Goal: Task Accomplishment & Management: Manage account settings

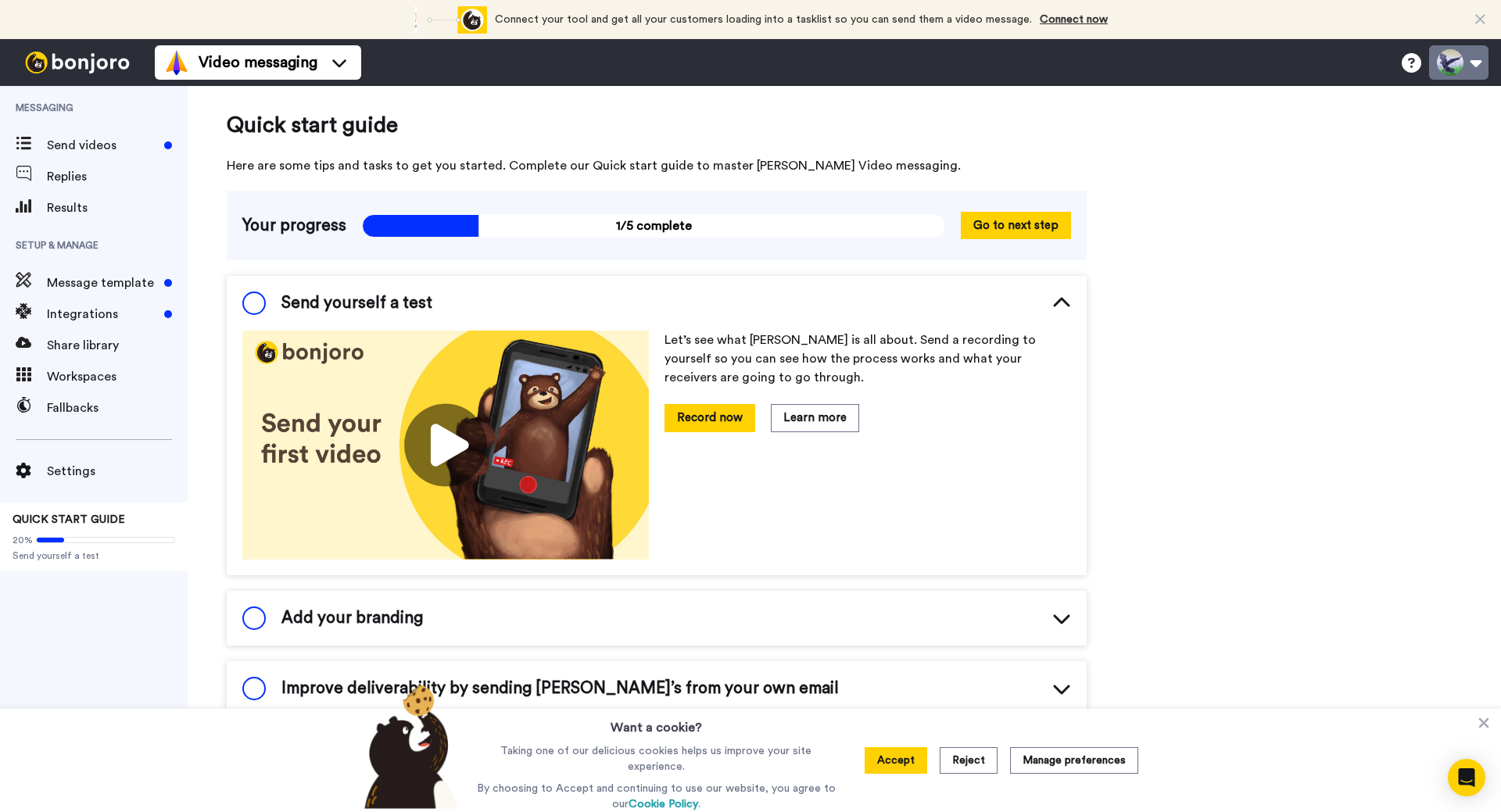
click at [1475, 58] on button at bounding box center [1459, 62] width 59 height 35
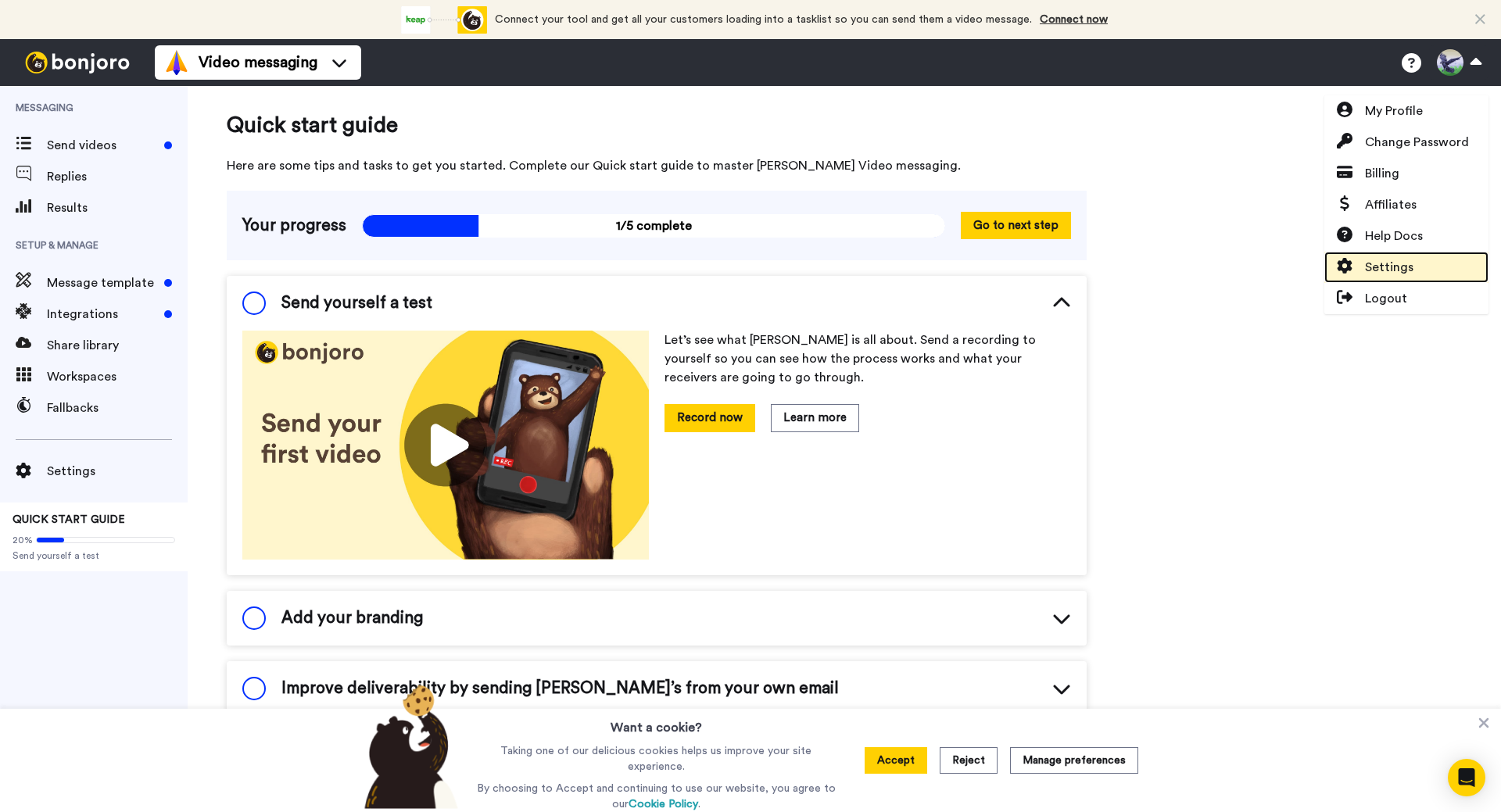
click at [1419, 254] on link "Settings" at bounding box center [1406, 267] width 164 height 31
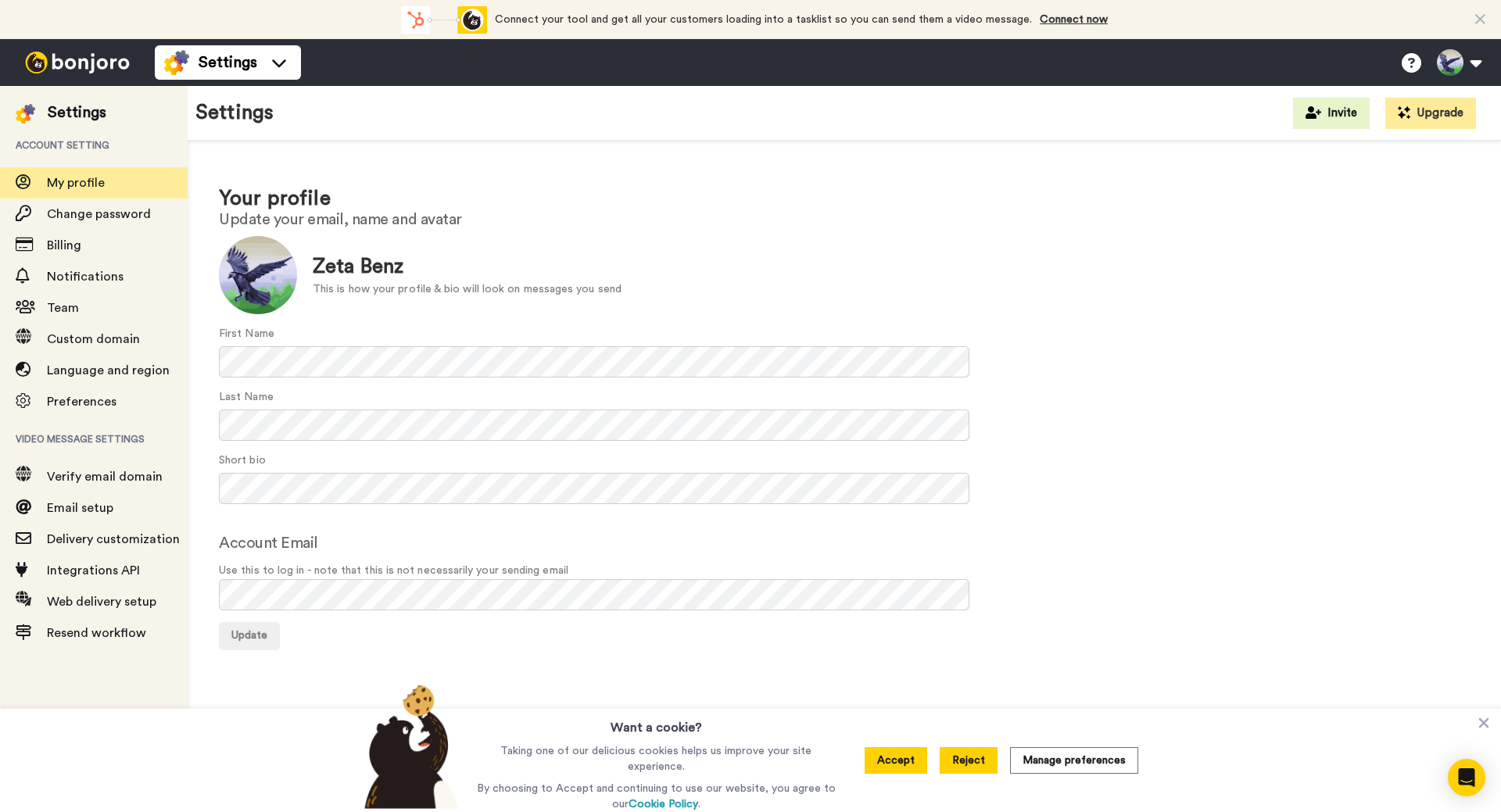
click at [978, 762] on button "Reject" at bounding box center [968, 760] width 58 height 26
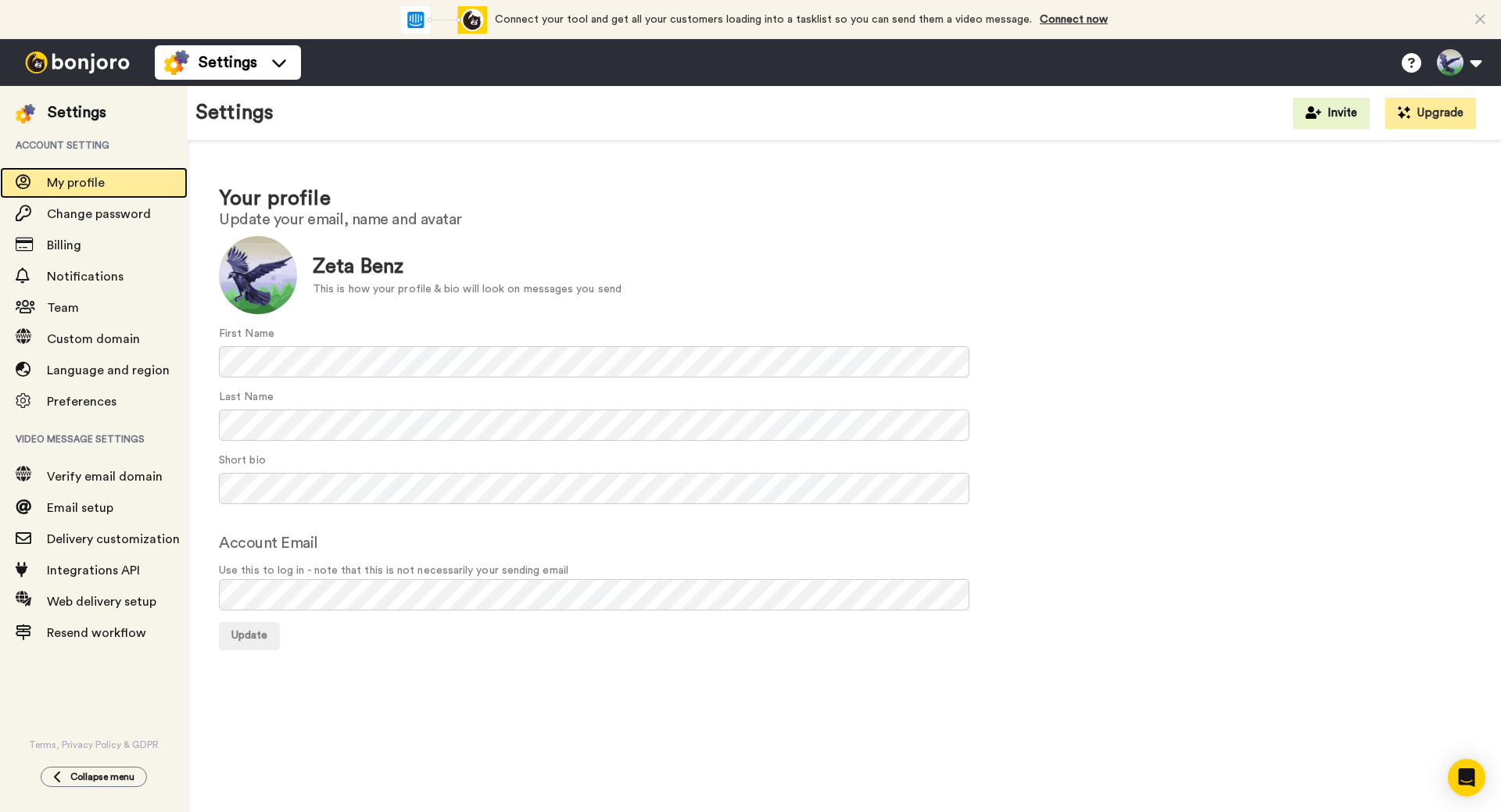
click at [96, 176] on span "My profile" at bounding box center [76, 182] width 58 height 13
click at [145, 342] on span "Custom domain" at bounding box center [117, 339] width 141 height 19
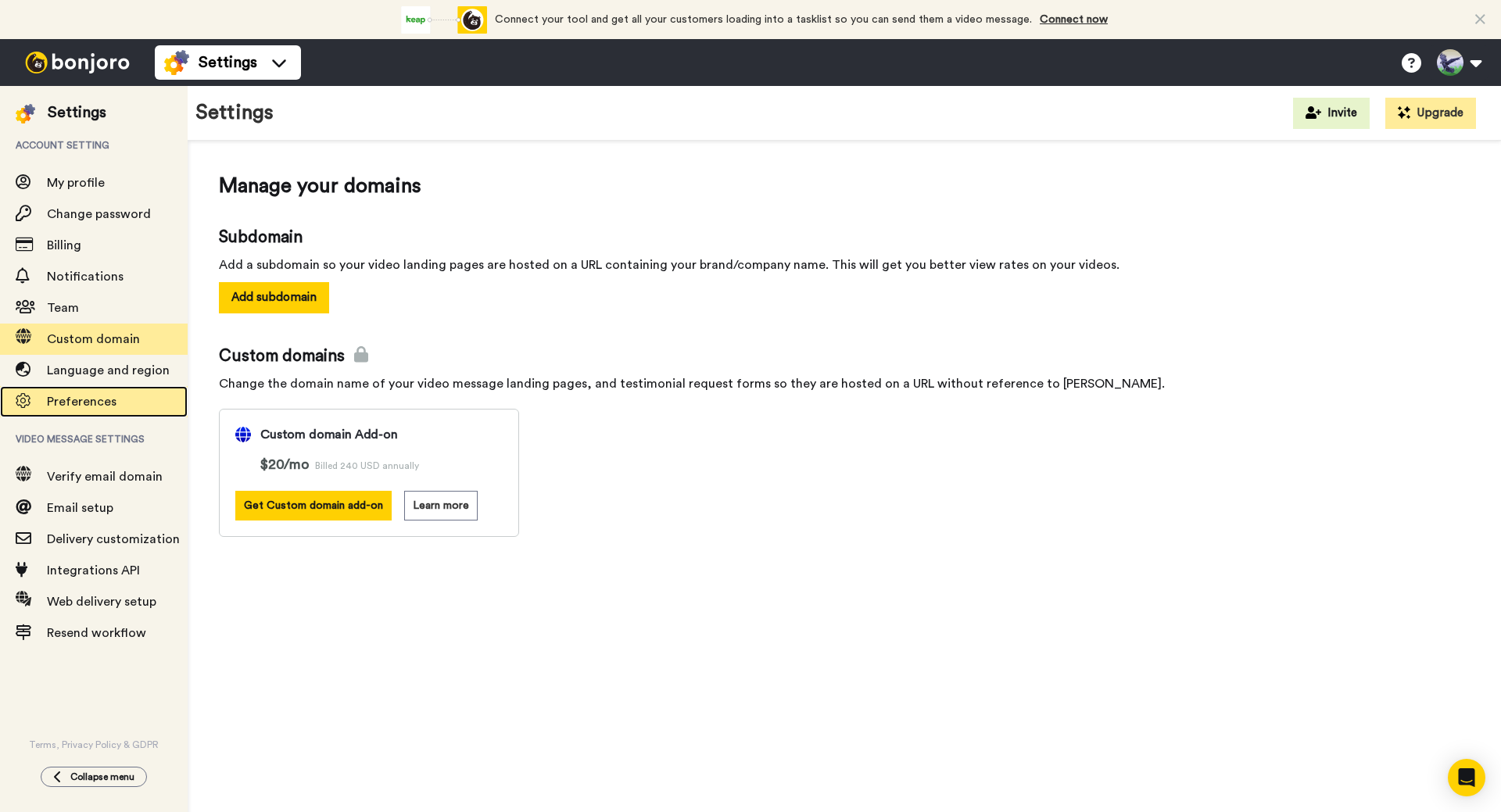
click at [91, 407] on span "Preferences" at bounding box center [82, 402] width 69 height 13
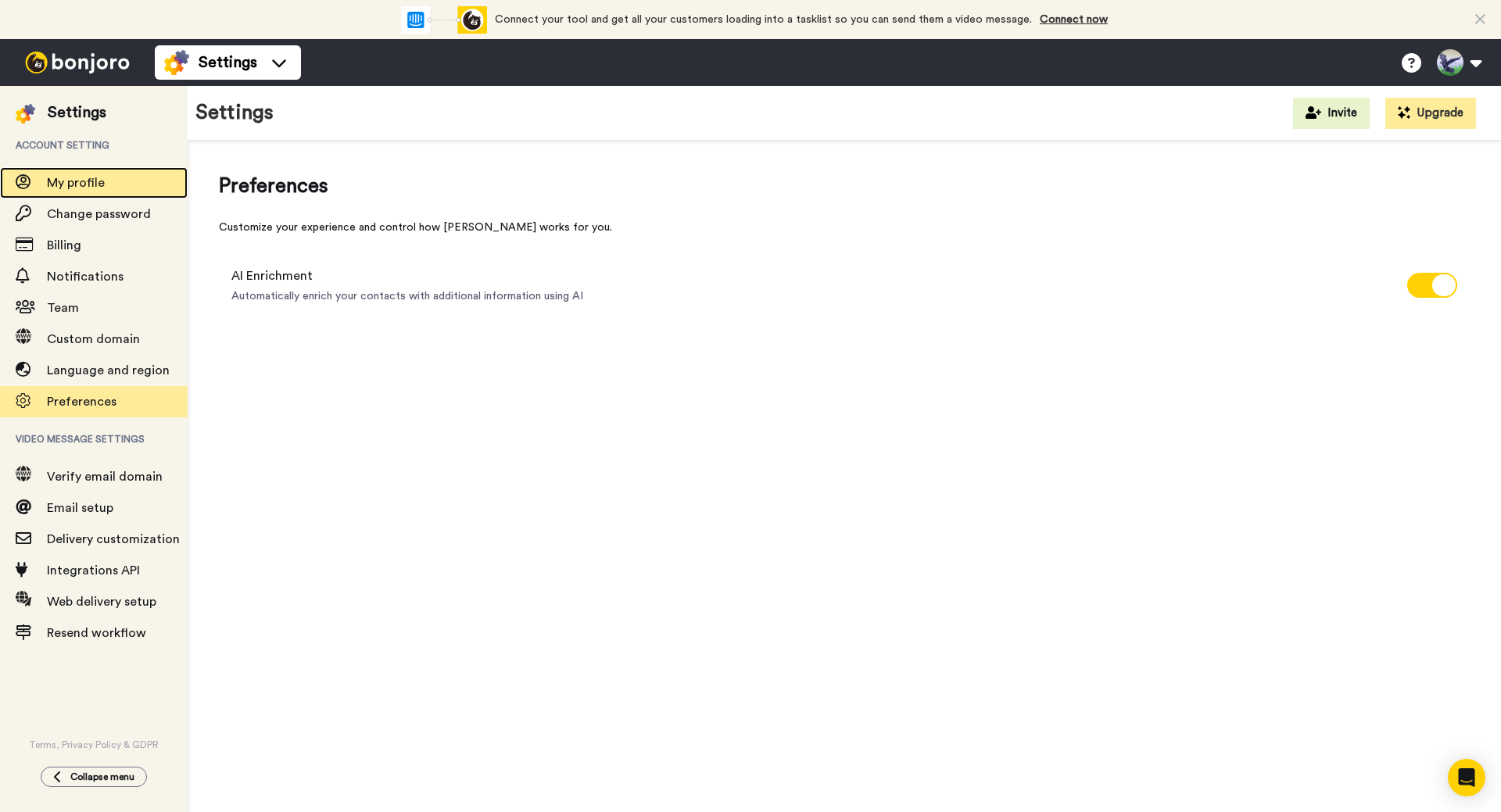
click at [98, 177] on span "My profile" at bounding box center [76, 182] width 58 height 13
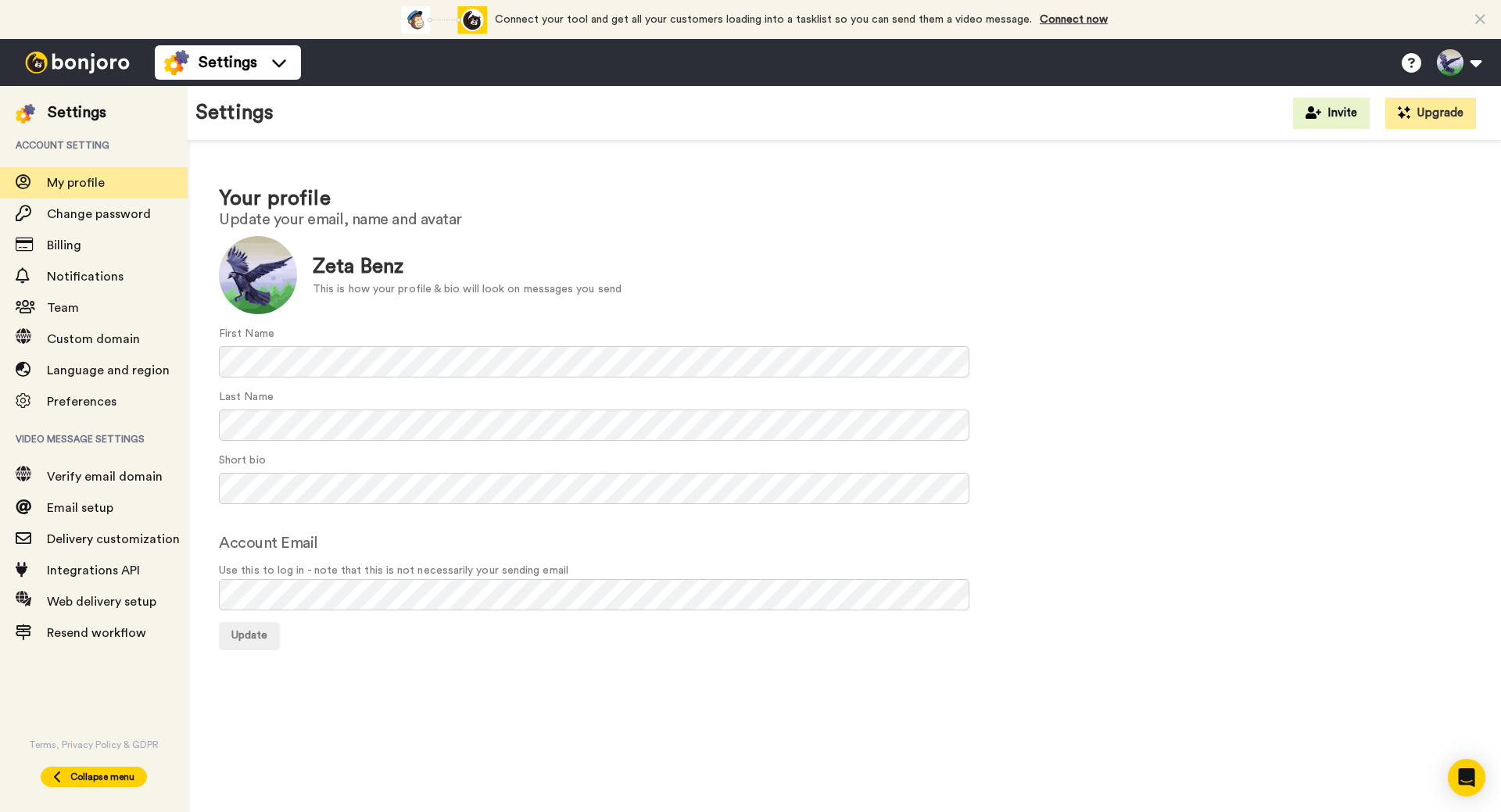
click at [54, 782] on icon at bounding box center [57, 777] width 9 height 13
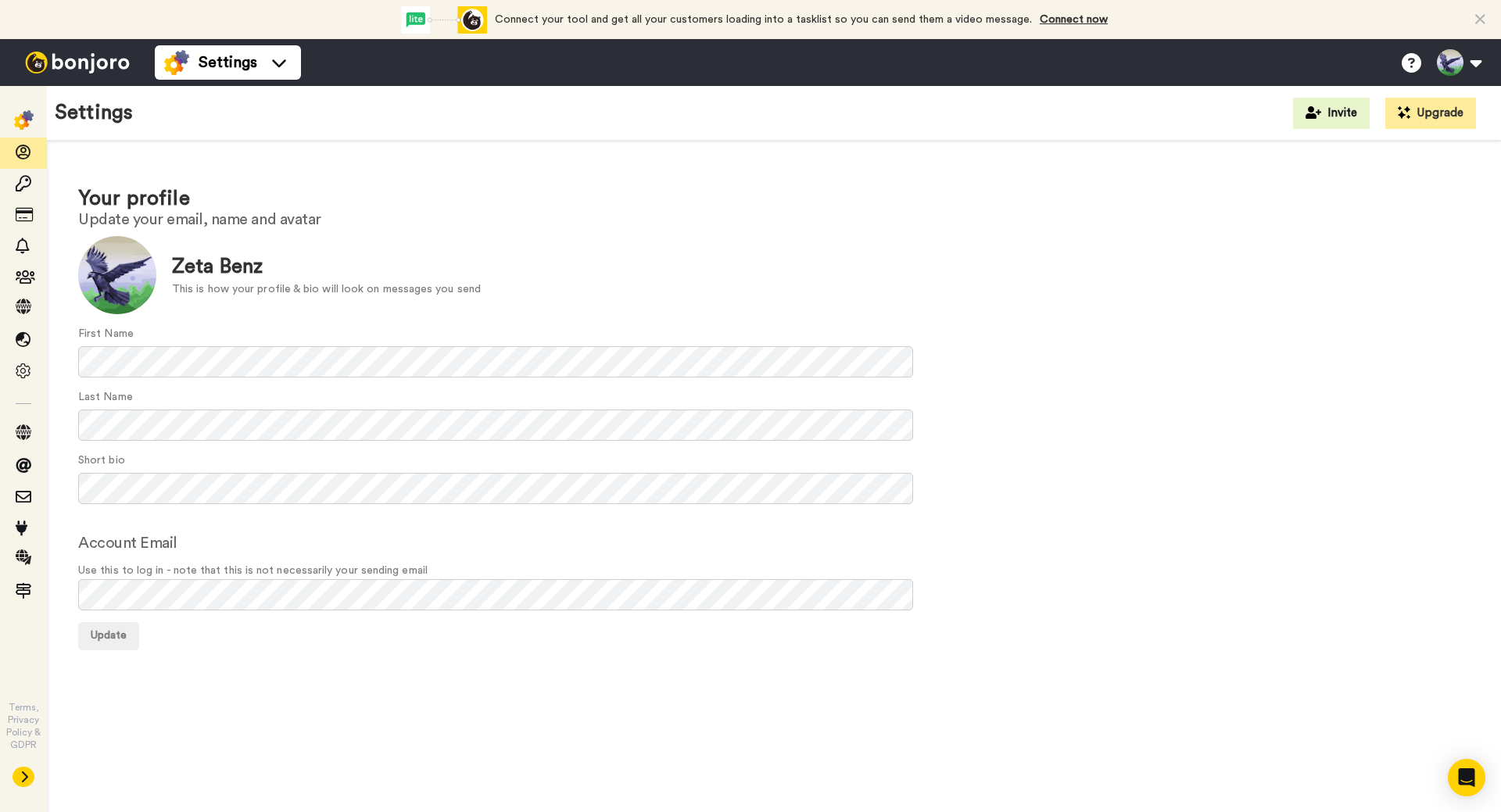
click at [22, 779] on icon at bounding box center [24, 777] width 9 height 13
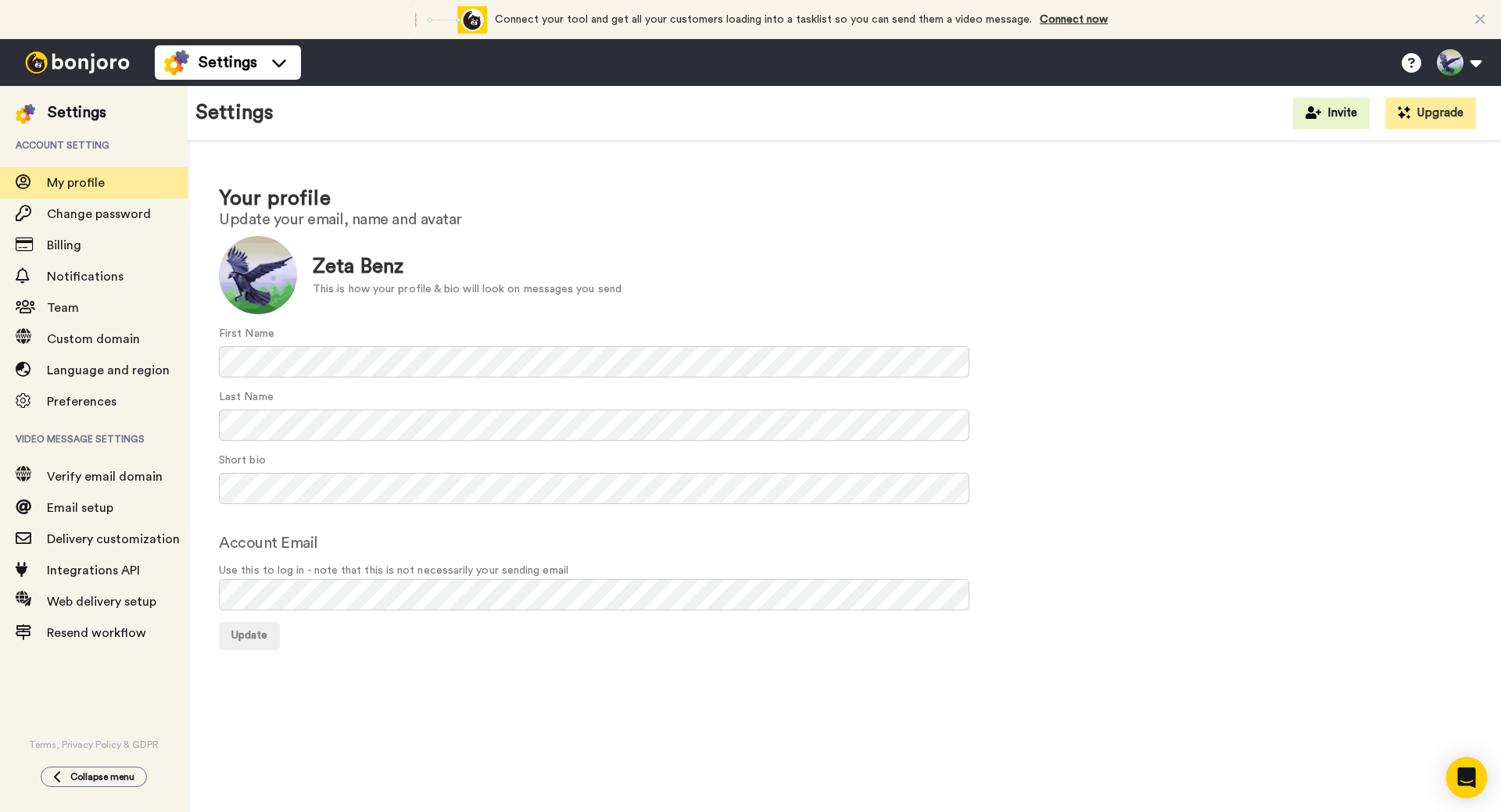
click at [1477, 778] on div "Open Intercom Messenger" at bounding box center [1466, 777] width 41 height 41
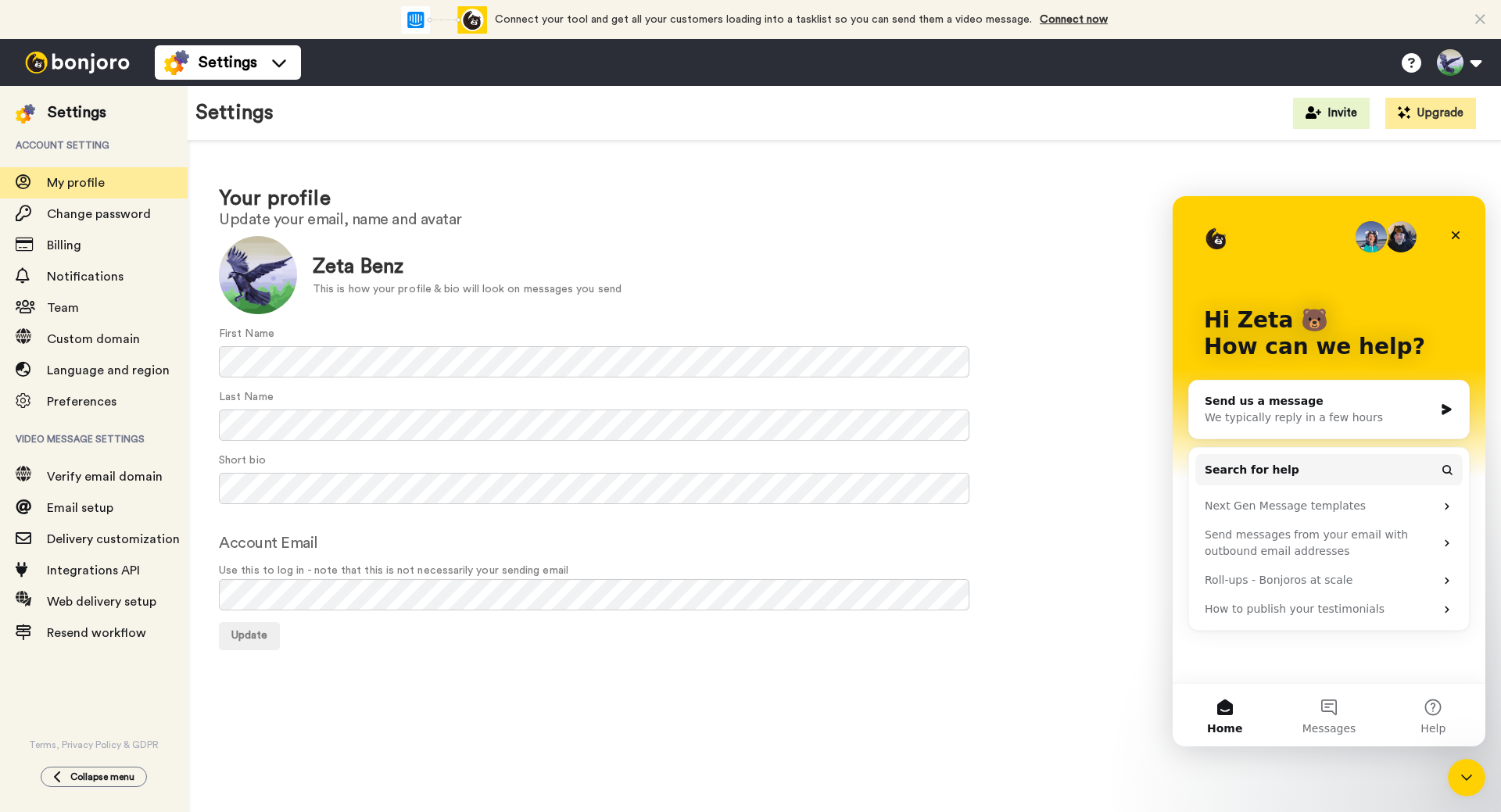
click at [1105, 337] on div "First Name" at bounding box center [843, 351] width 1250 height 51
click at [1455, 238] on icon "Close" at bounding box center [1455, 235] width 13 height 13
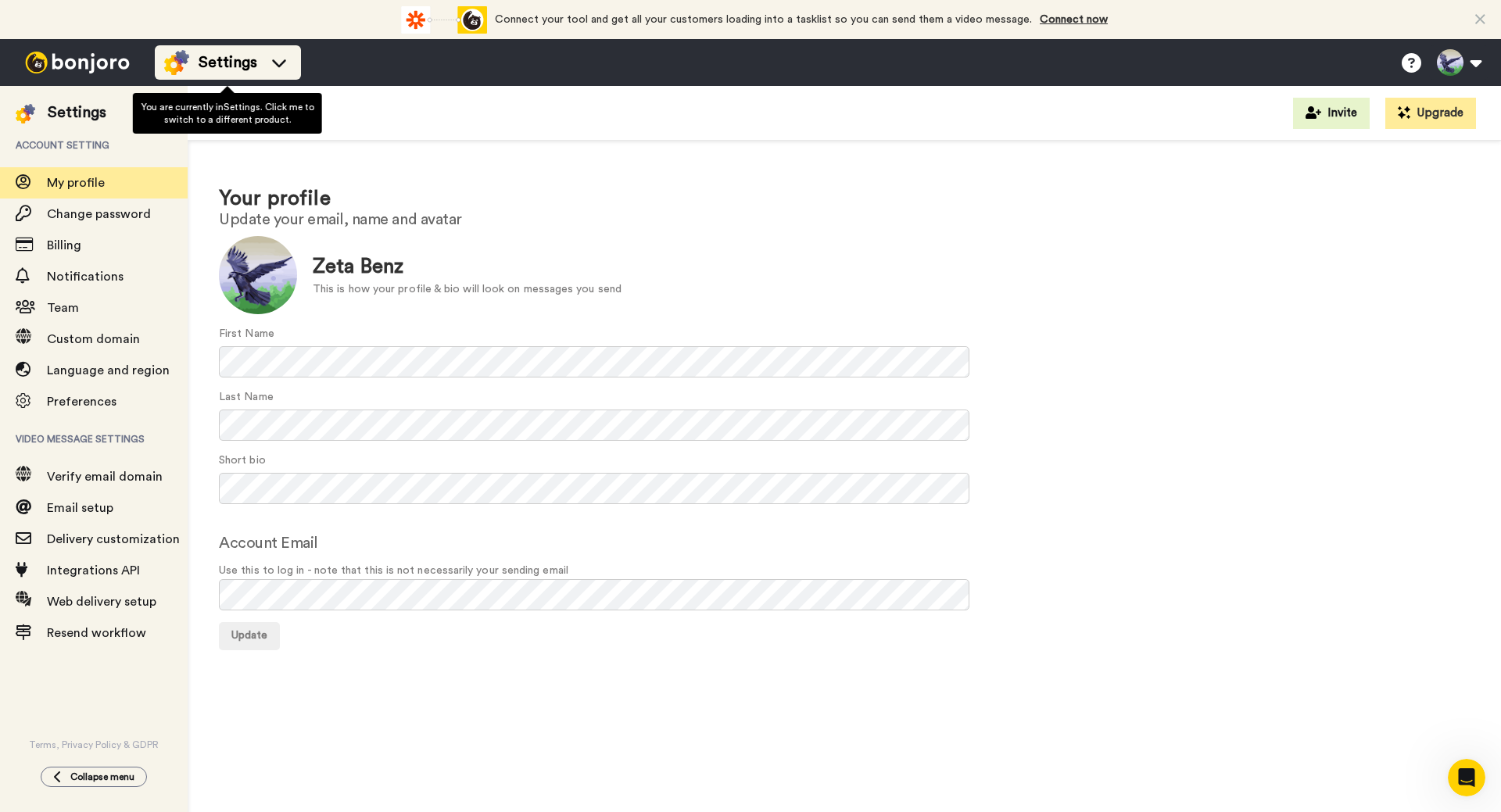
click at [279, 63] on icon at bounding box center [279, 62] width 25 height 16
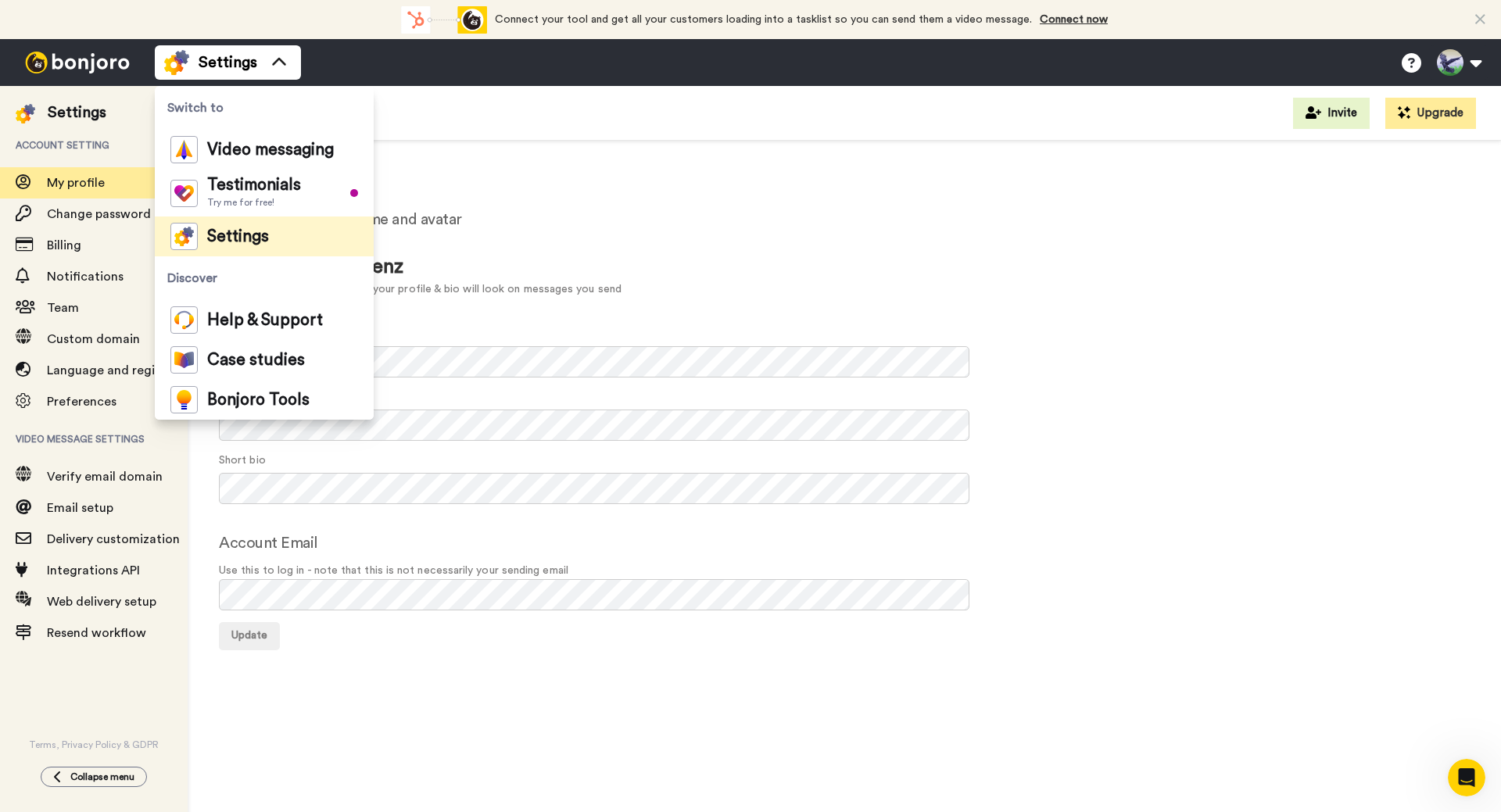
click at [676, 145] on div "Your profile Update your email, name and avatar Update Zeta Benz This is how yo…" at bounding box center [844, 417] width 1314 height 553
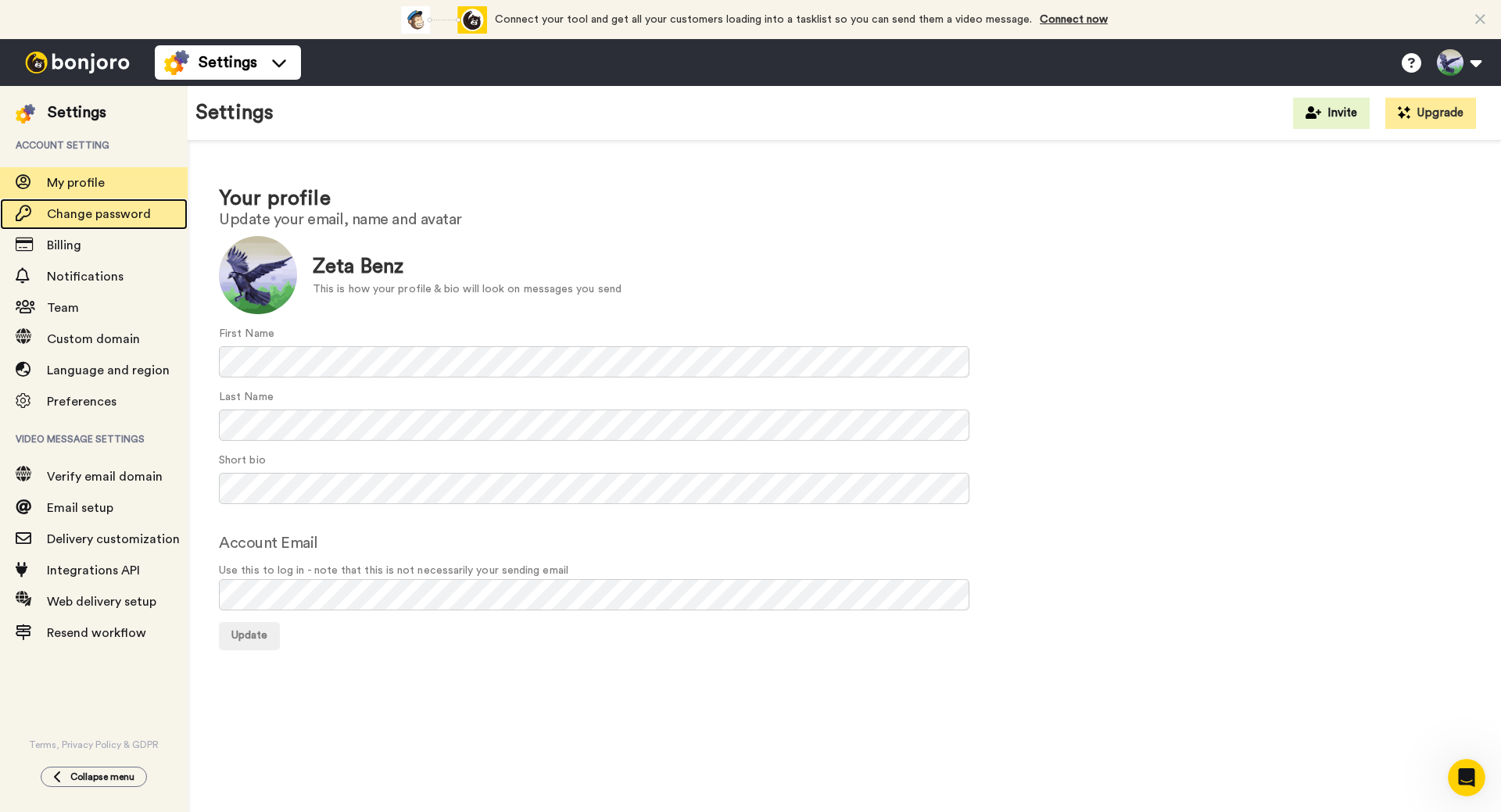
click at [111, 219] on span "Change password" at bounding box center [99, 214] width 104 height 13
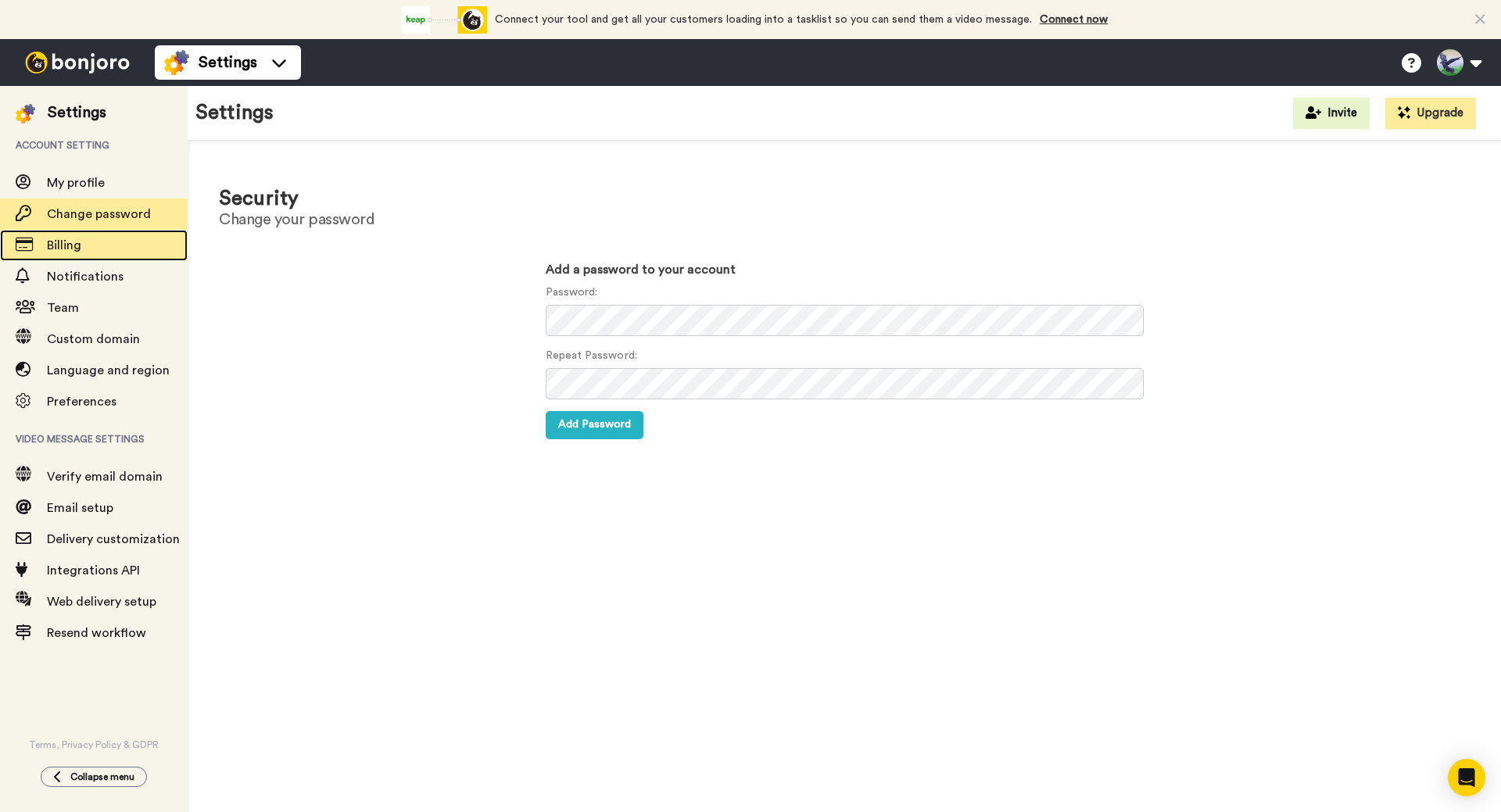
click at [85, 251] on span "Billing" at bounding box center [117, 246] width 141 height 19
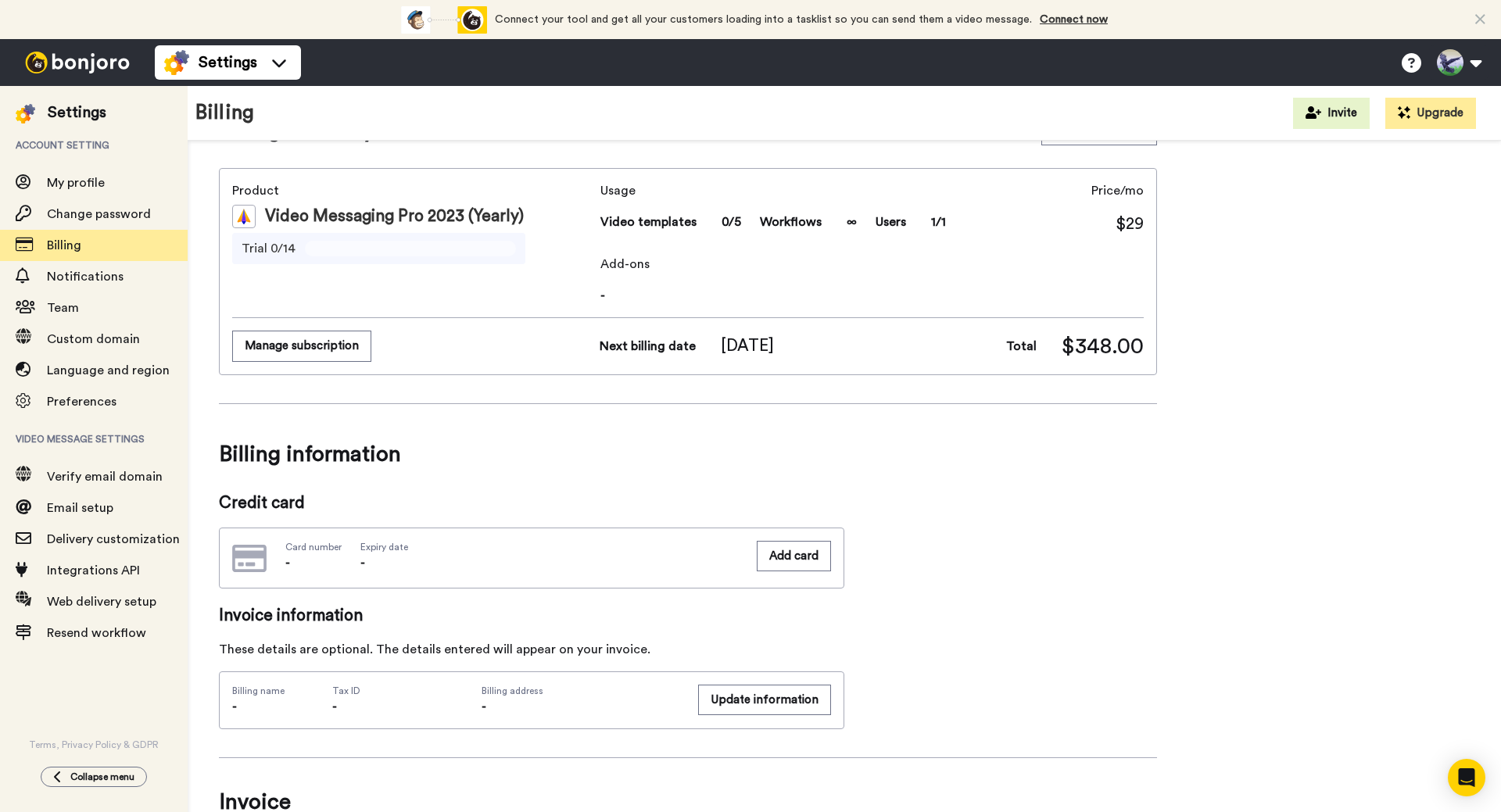
scroll to position [173, 0]
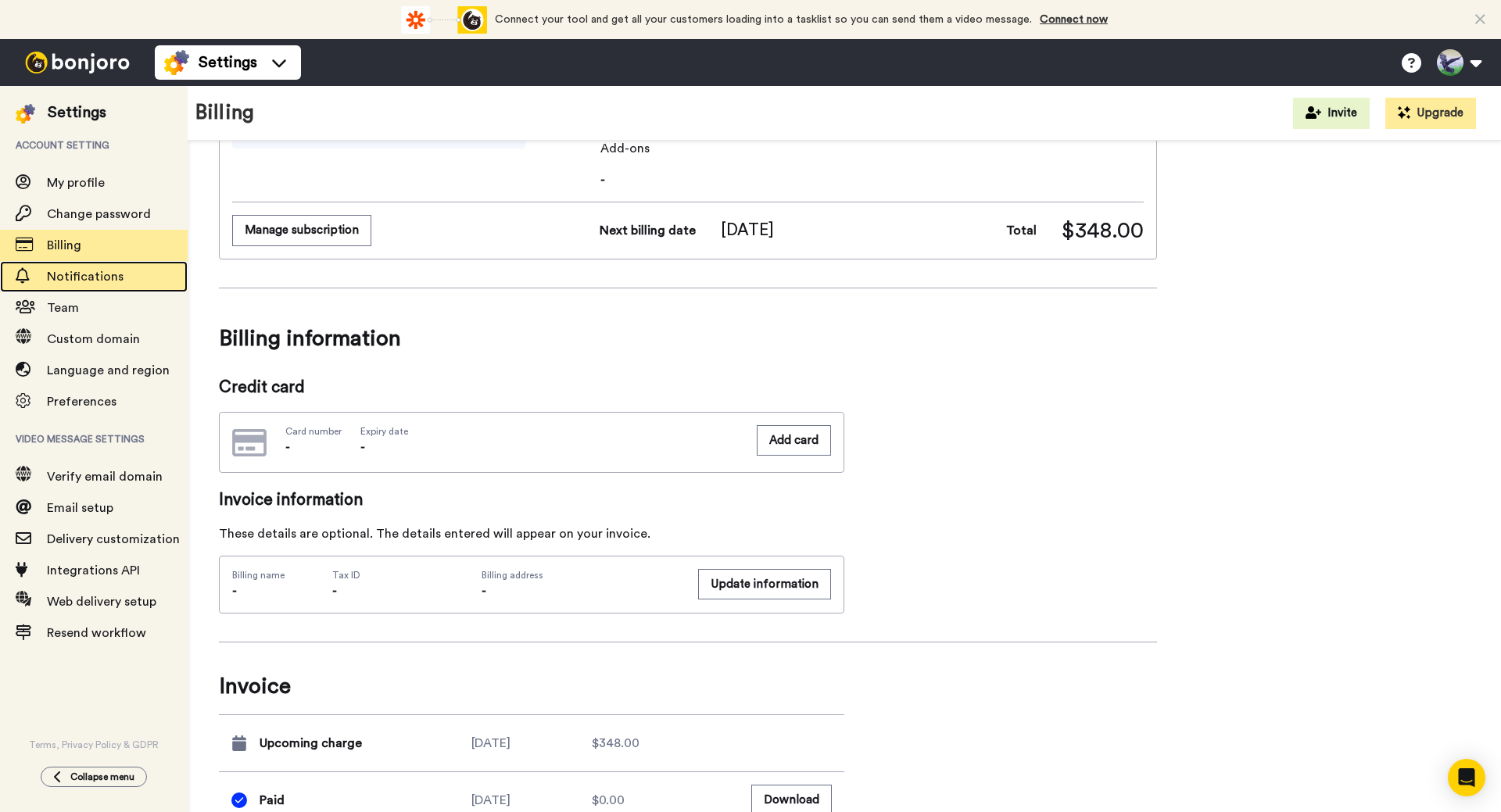
click at [84, 280] on span "Notifications" at bounding box center [85, 276] width 77 height 13
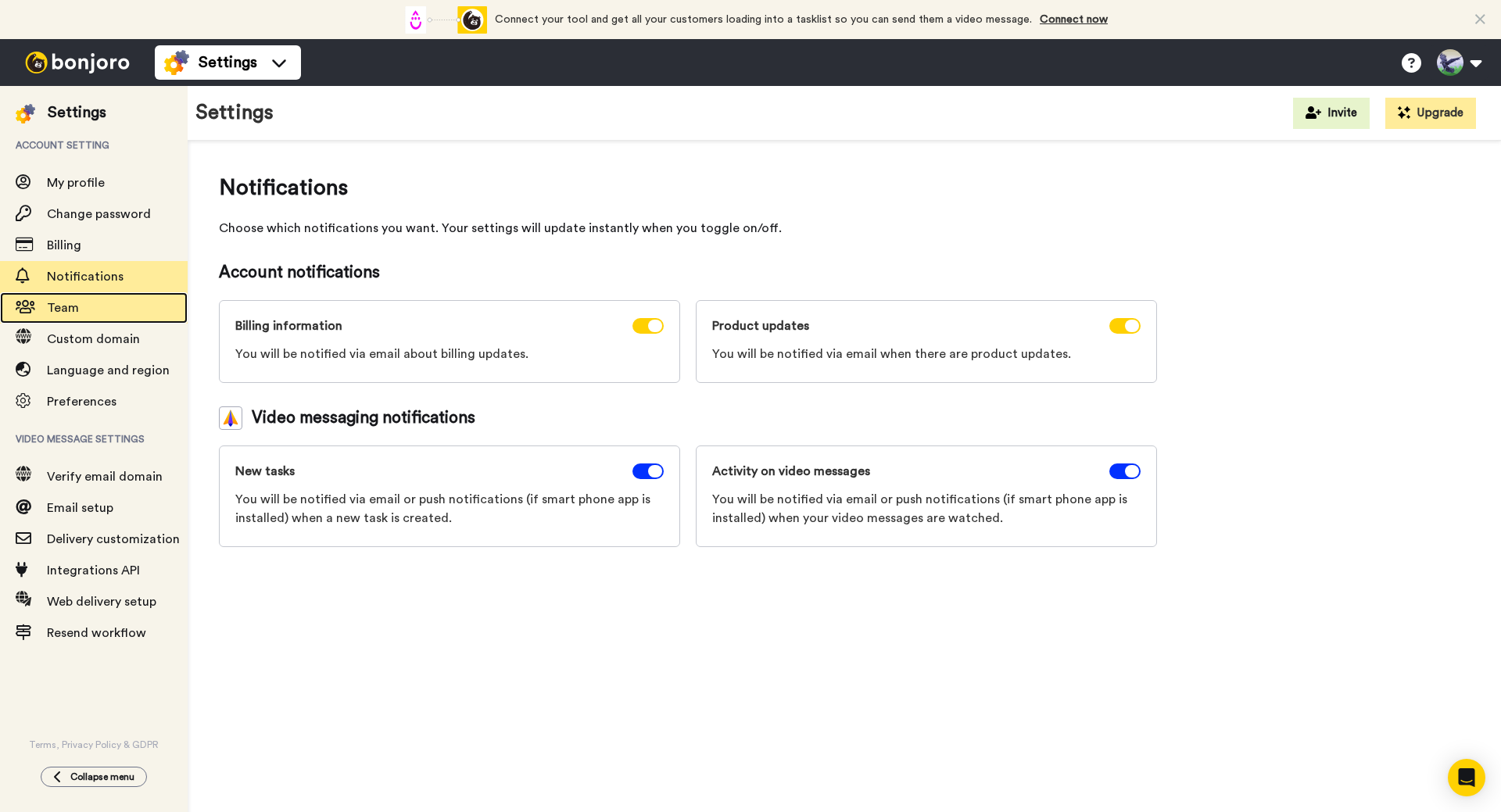
click at [111, 310] on span "Team" at bounding box center [117, 308] width 141 height 19
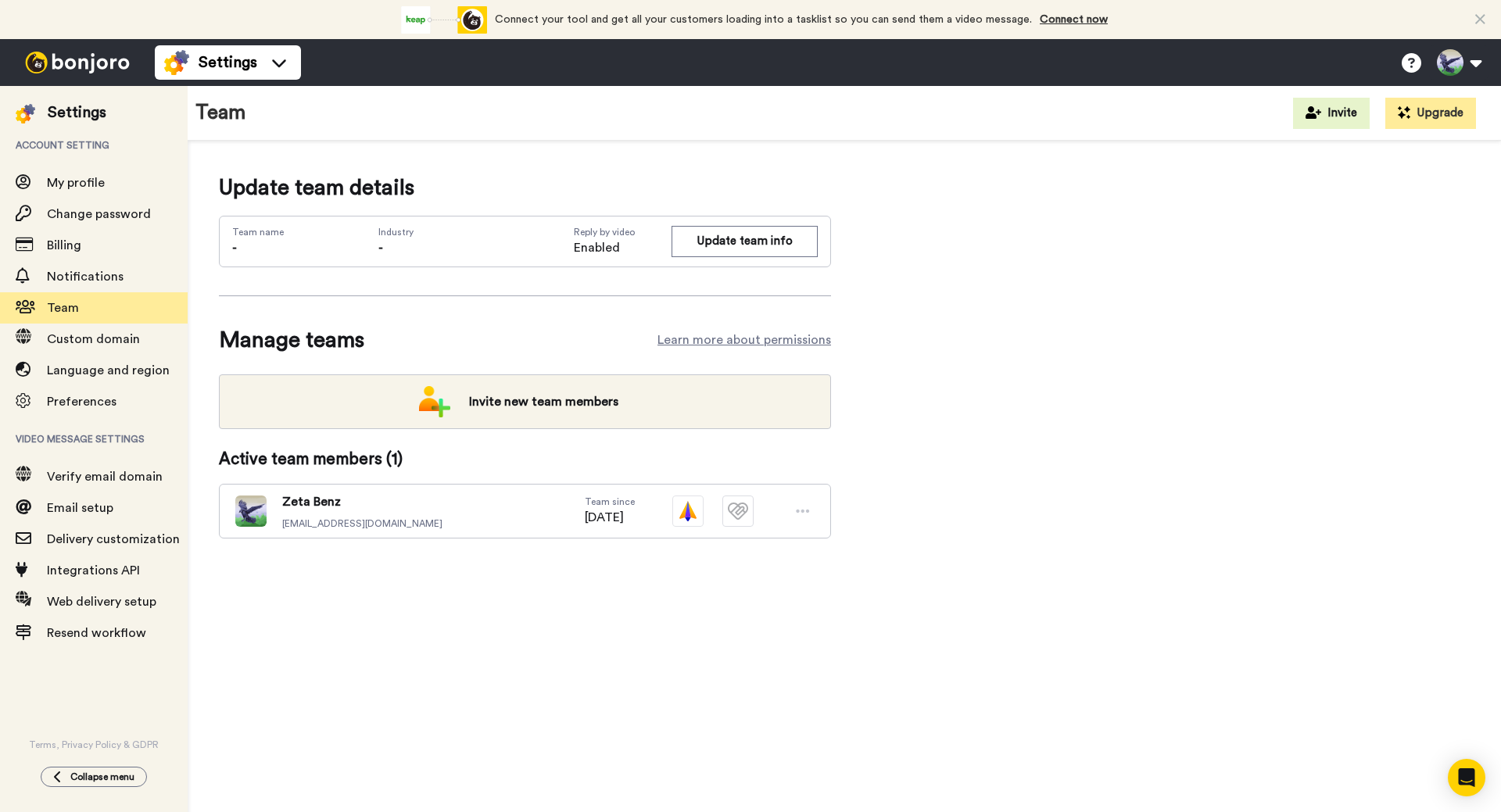
click at [805, 503] on icon at bounding box center [803, 511] width 14 height 16
click at [70, 337] on span "Custom domain" at bounding box center [94, 338] width 93 height 13
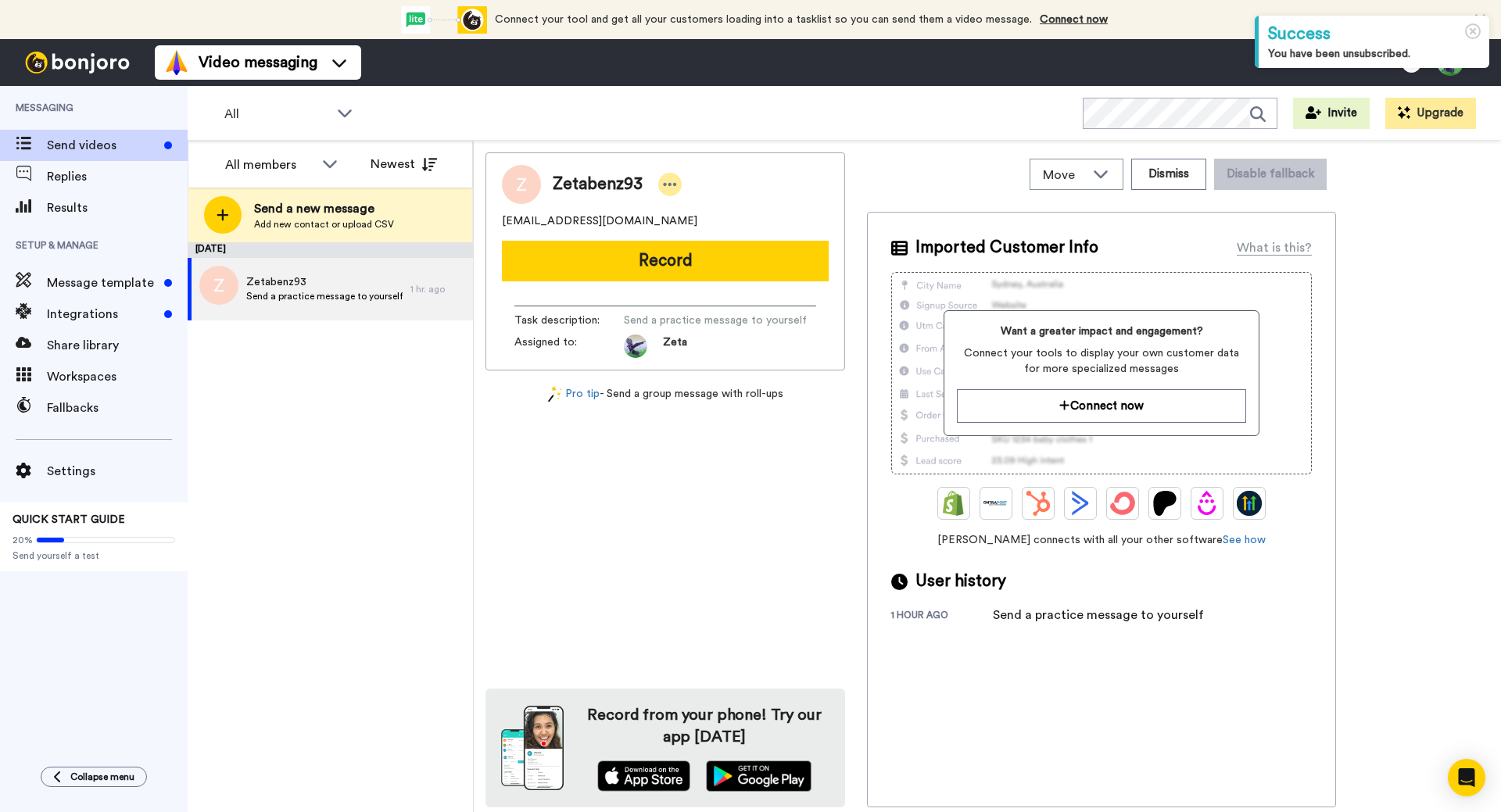
click at [675, 185] on div at bounding box center [670, 185] width 24 height 24
click at [728, 271] on li "Dismiss" at bounding box center [713, 277] width 113 height 22
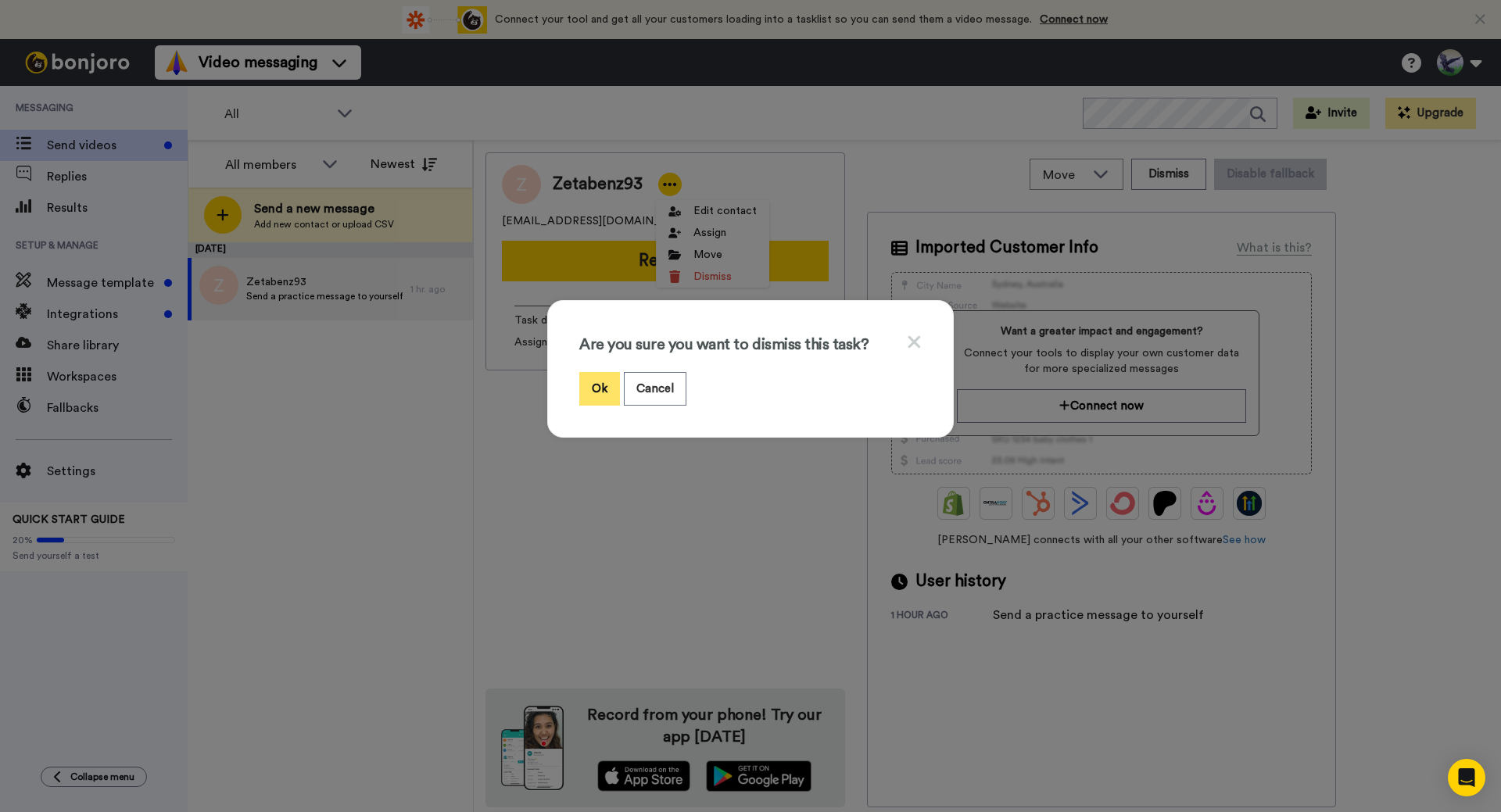
click at [599, 386] on button "Ok" at bounding box center [599, 389] width 41 height 34
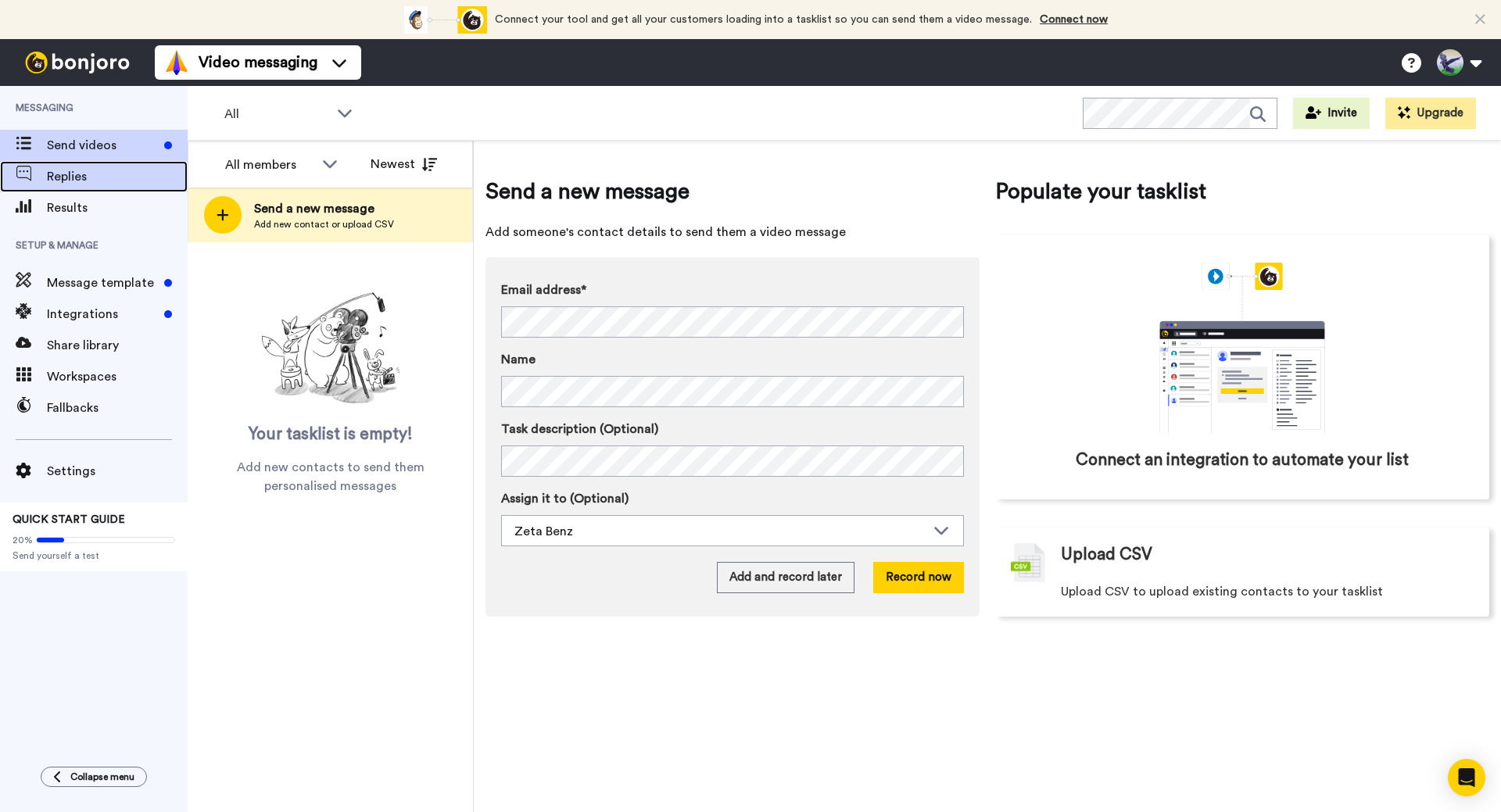
click at [82, 179] on span "Replies" at bounding box center [117, 176] width 141 height 19
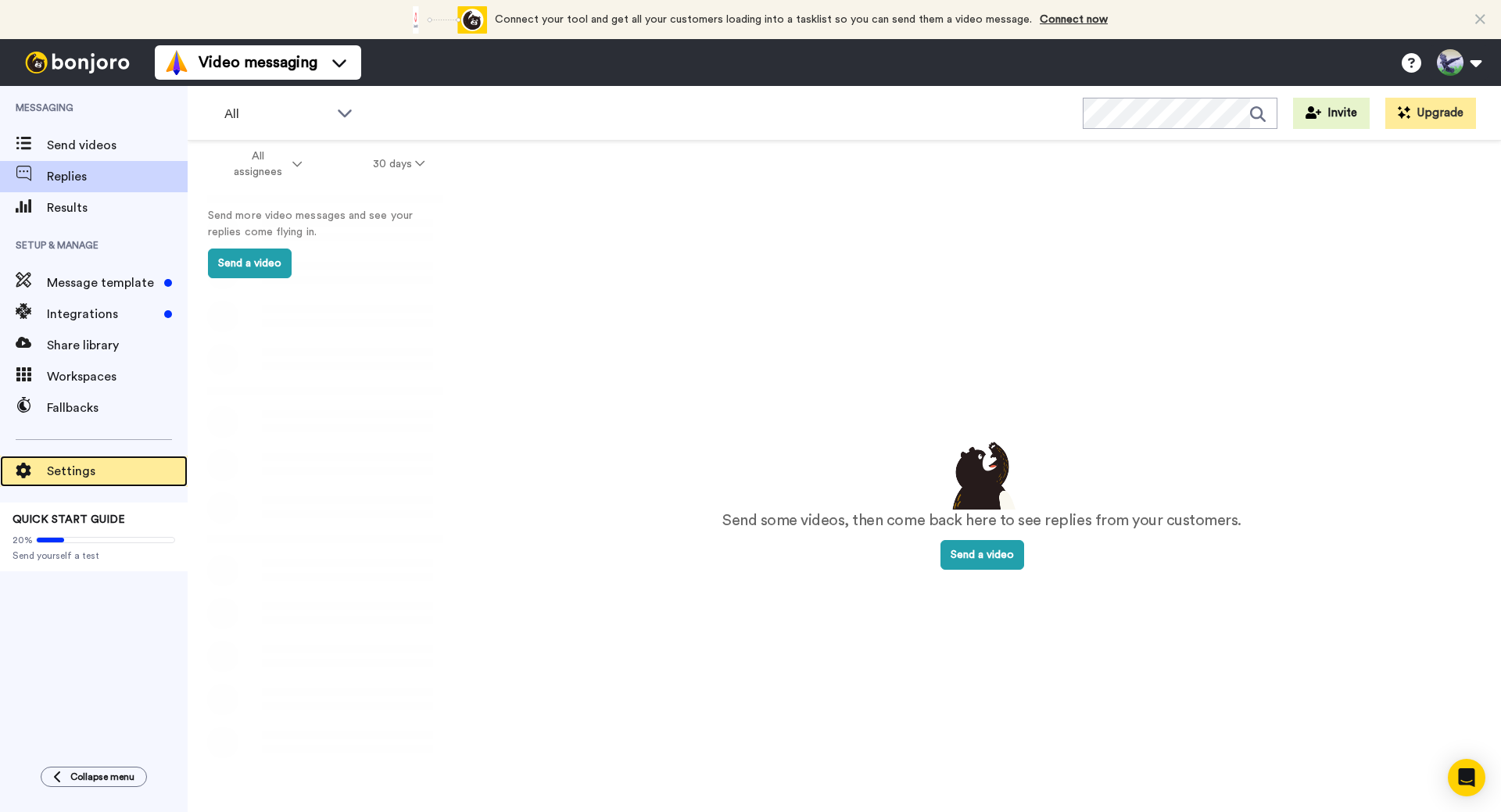
click at [110, 473] on span "Settings" at bounding box center [117, 471] width 141 height 19
